Goal: Task Accomplishment & Management: Use online tool/utility

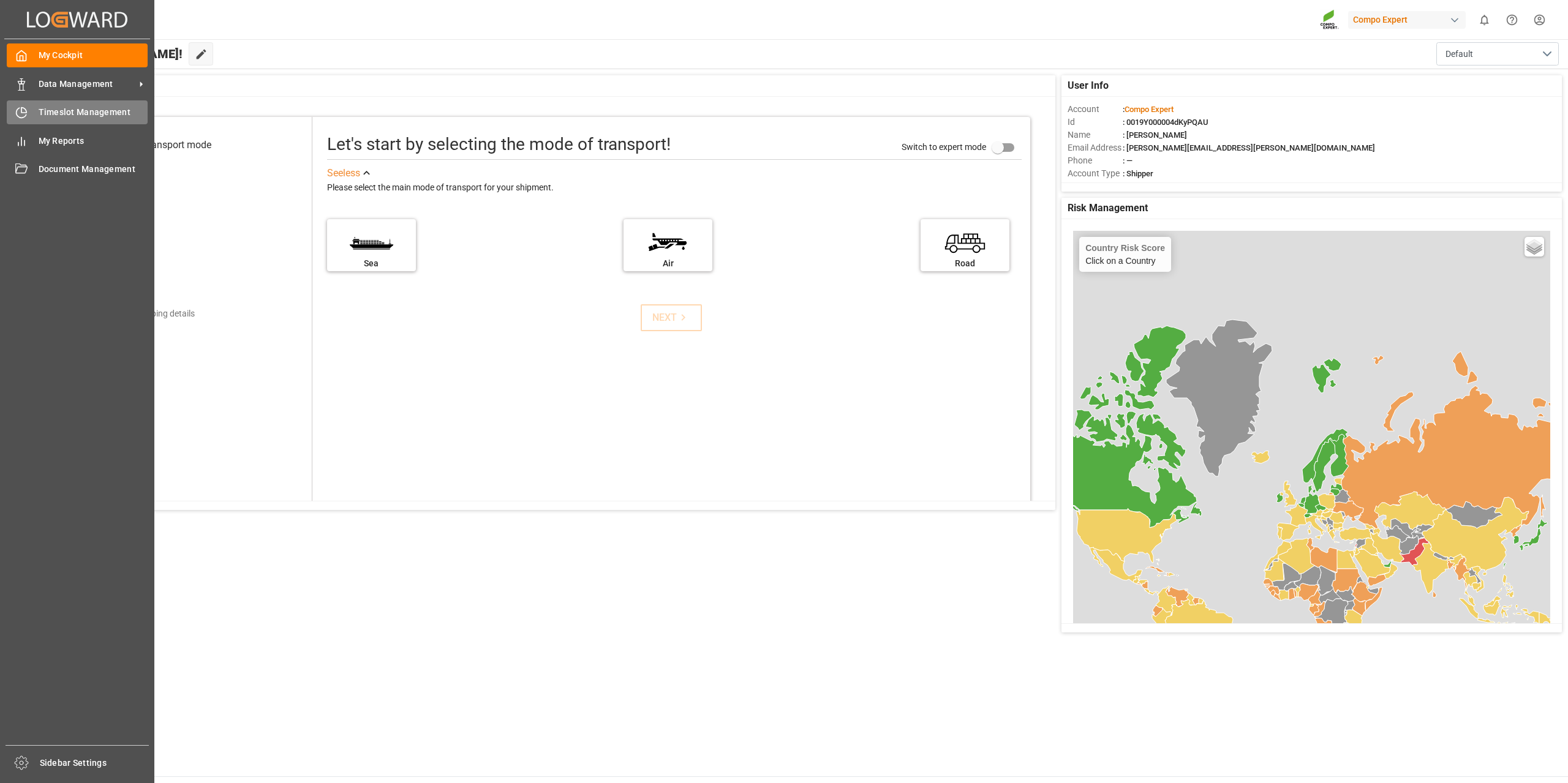
click at [30, 116] on div "Timeslot Management Timeslot Management" at bounding box center [77, 112] width 141 height 24
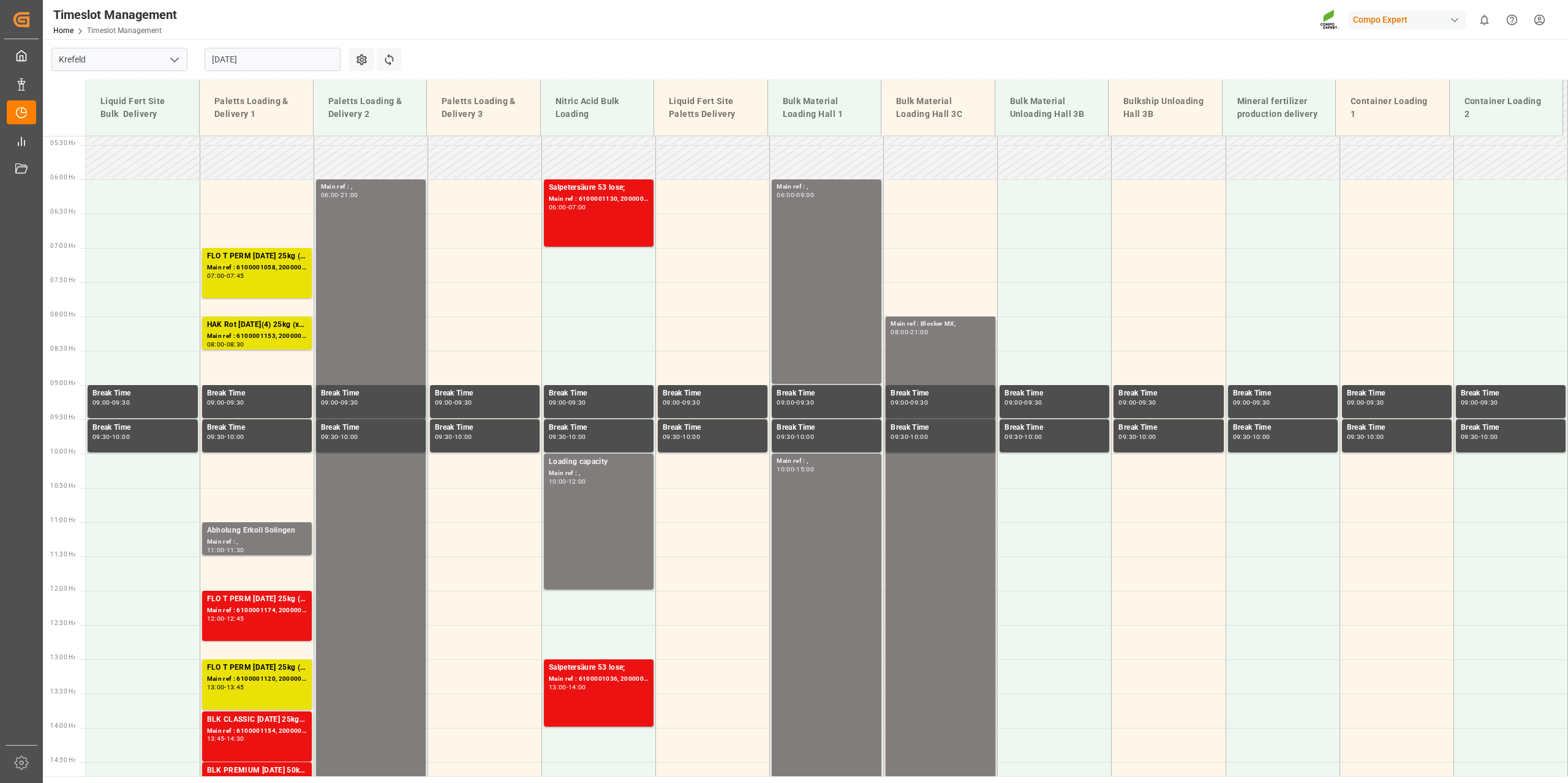
scroll to position [345, 0]
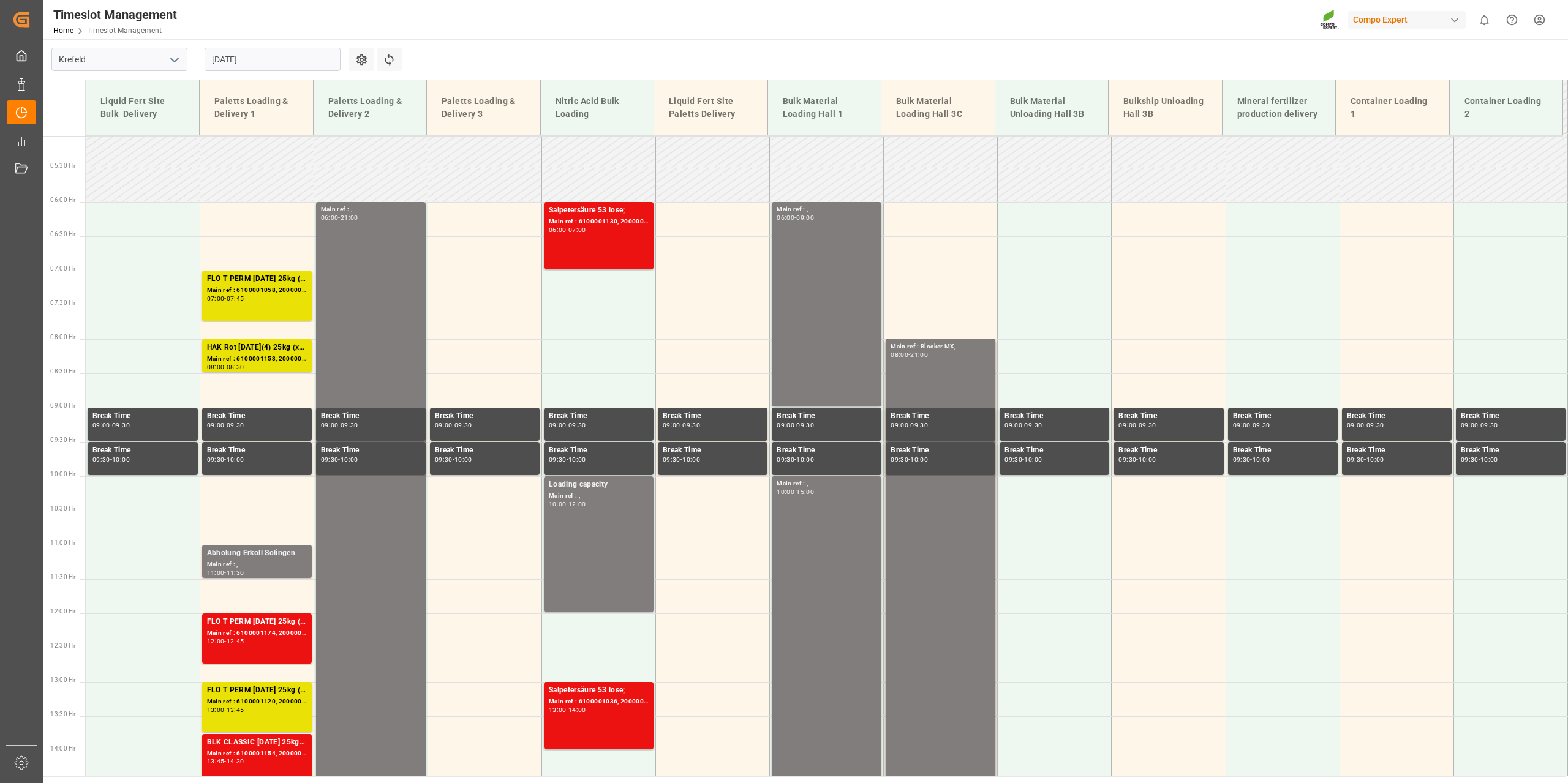
click at [313, 61] on input "[DATE]" at bounding box center [272, 59] width 136 height 23
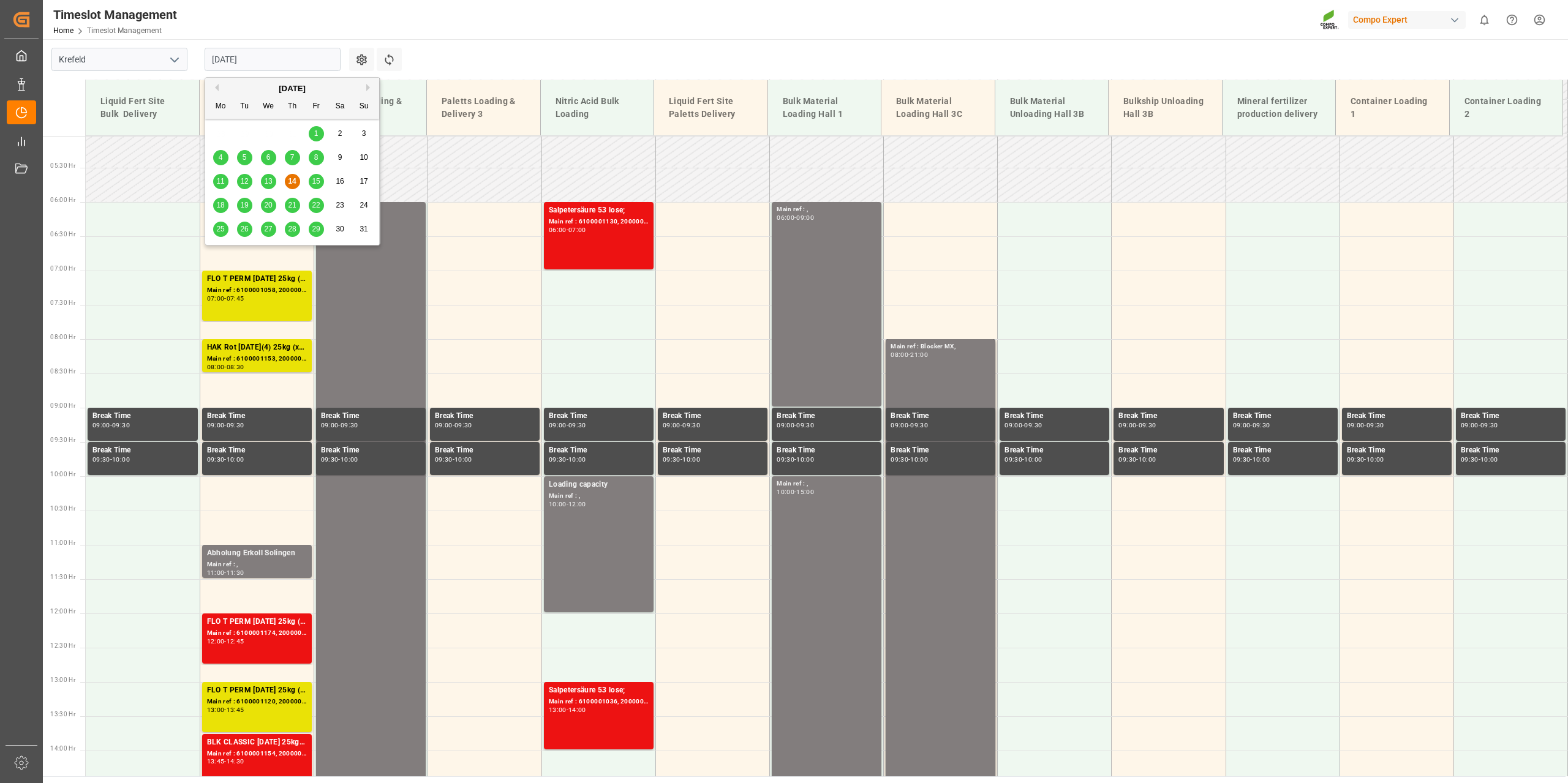
click at [320, 182] on span "15" at bounding box center [315, 181] width 8 height 9
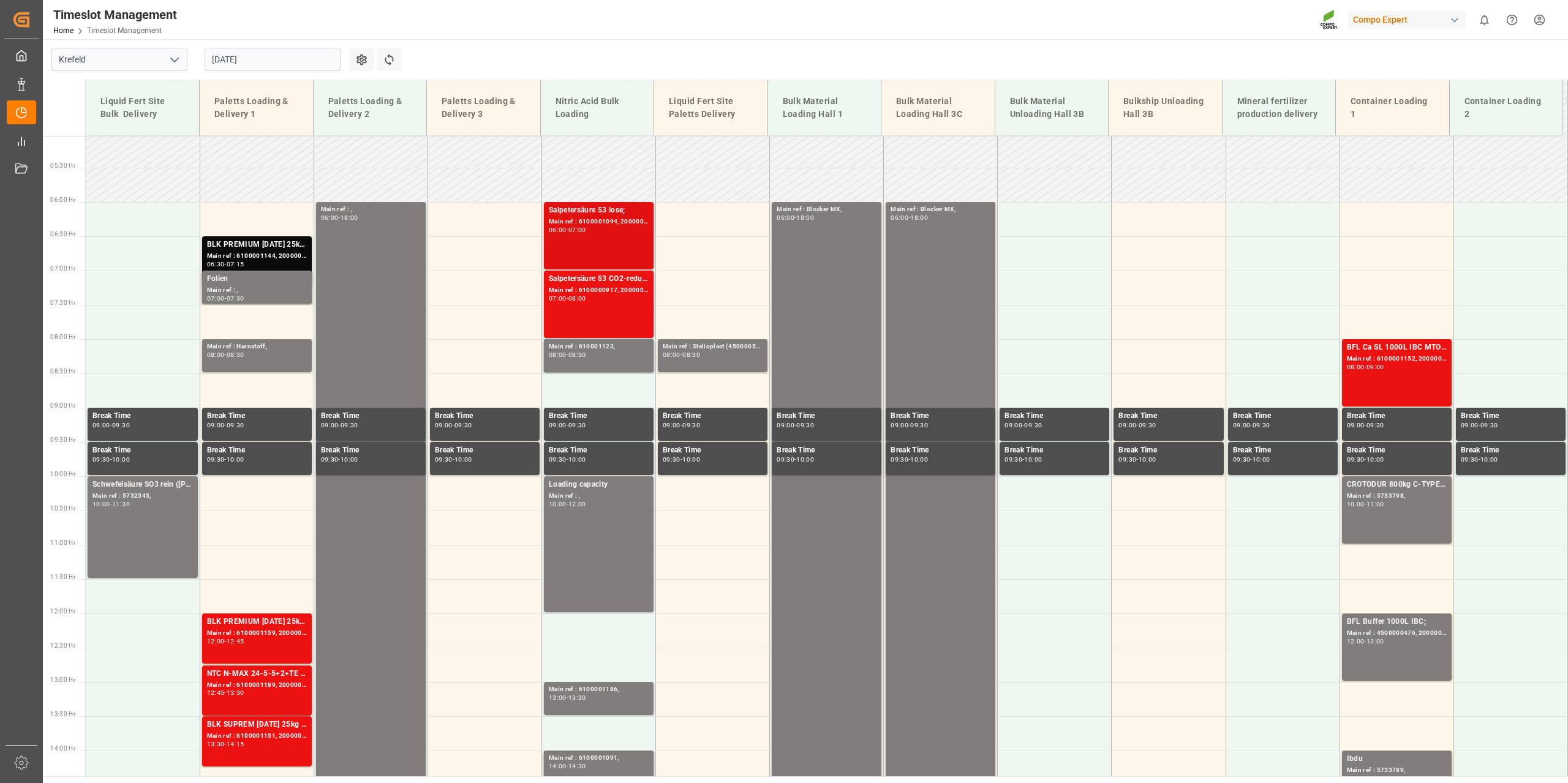
click at [631, 219] on div "Main ref : 6100001094, 2000001004;" at bounding box center [598, 222] width 99 height 11
click at [611, 289] on div "Main ref : 6100000917, 2000000957;" at bounding box center [598, 290] width 99 height 11
click at [608, 347] on div "Main ref : 610001123," at bounding box center [598, 347] width 99 height 11
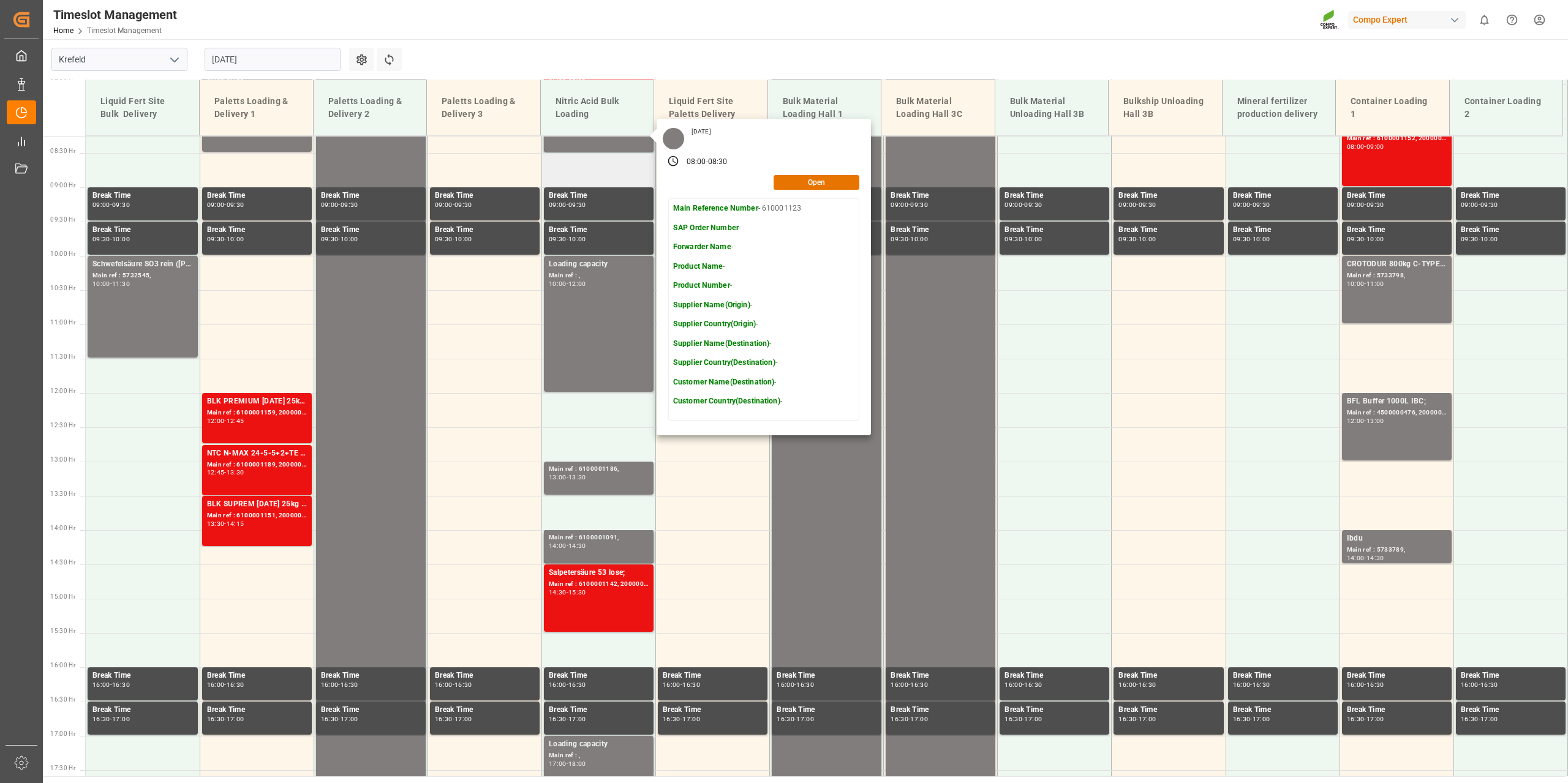
scroll to position [590, 0]
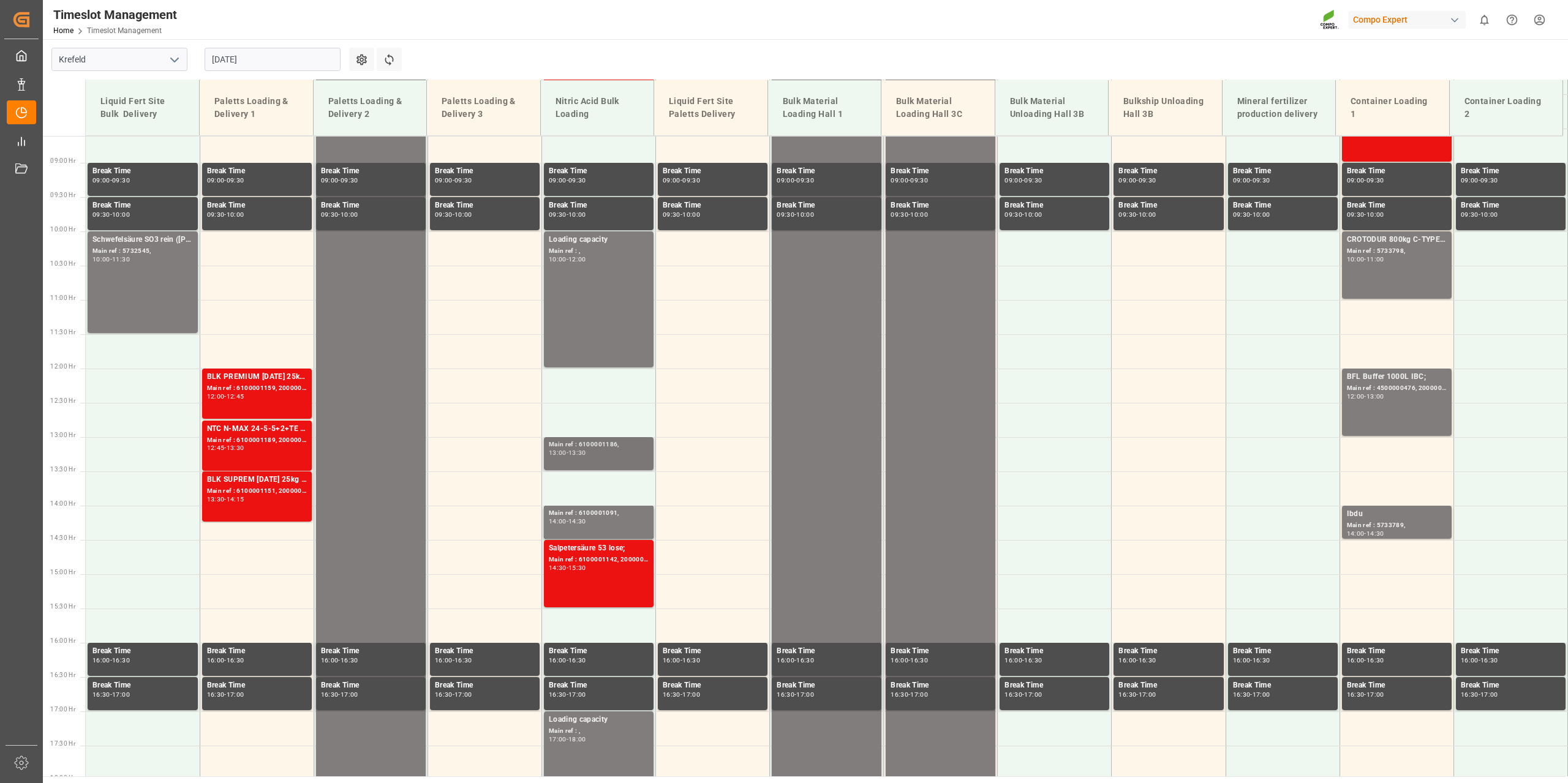
click at [614, 441] on div "Main ref : 6100001186," at bounding box center [598, 445] width 99 height 11
click at [609, 513] on div "Main ref : 6100001091," at bounding box center [598, 514] width 99 height 11
click at [617, 558] on div "Main ref : 6100001142, 2000001005;" at bounding box center [598, 560] width 99 height 11
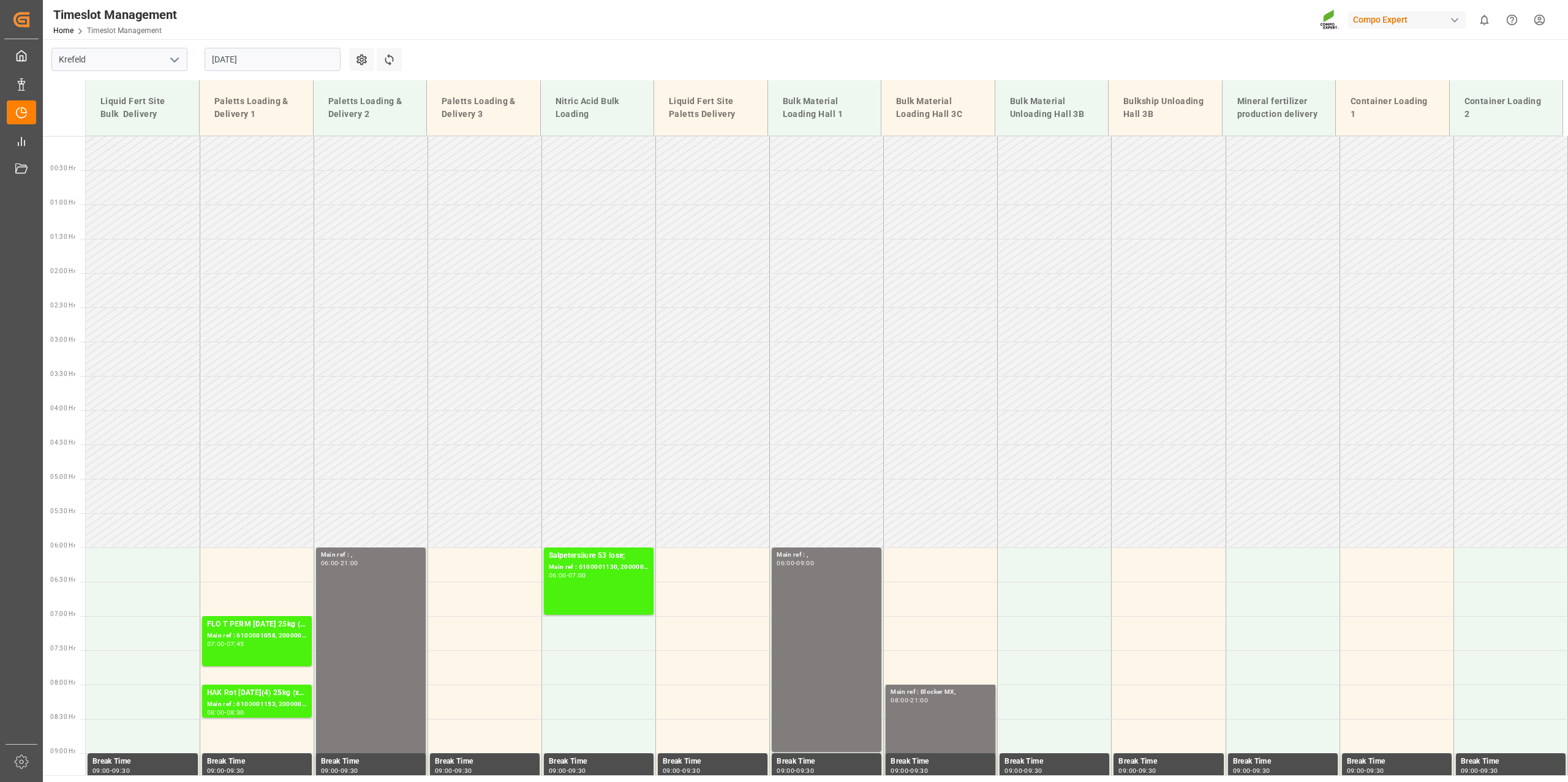
scroll to position [30, 0]
